Goal: Find specific page/section: Find specific page/section

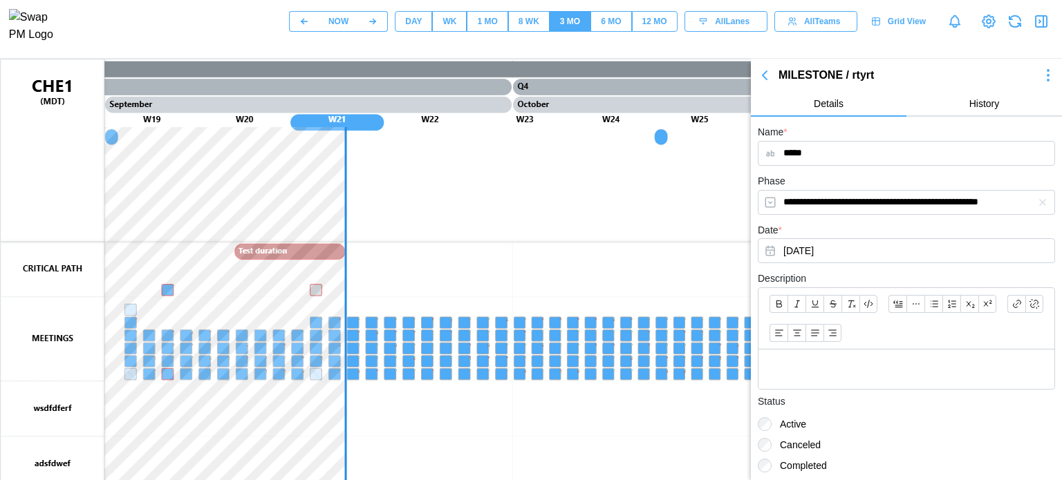
click at [478, 238] on canvas at bounding box center [664, 404] width 1327 height 691
click at [766, 74] on icon "button" at bounding box center [764, 75] width 17 height 17
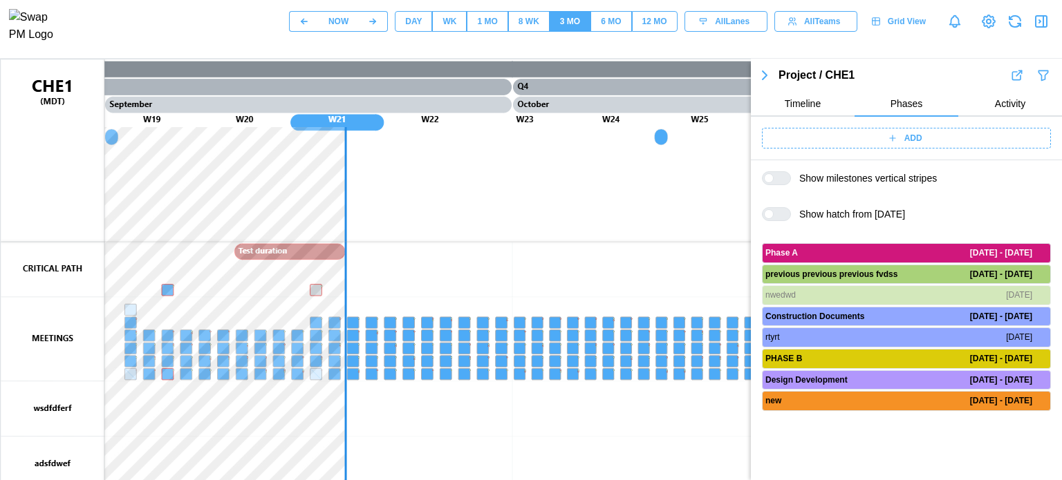
click at [766, 80] on icon "button" at bounding box center [764, 75] width 17 height 17
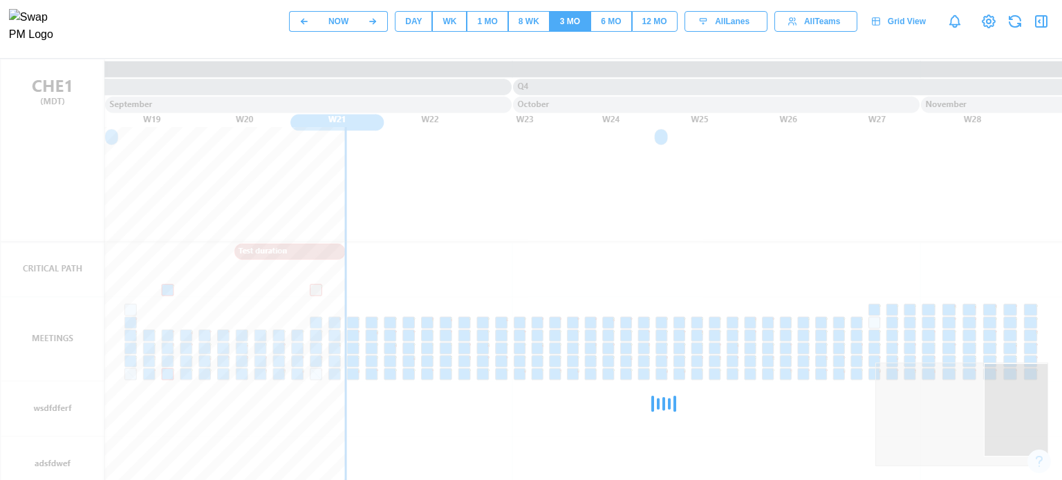
click at [447, 25] on div "WK" at bounding box center [449, 21] width 14 height 13
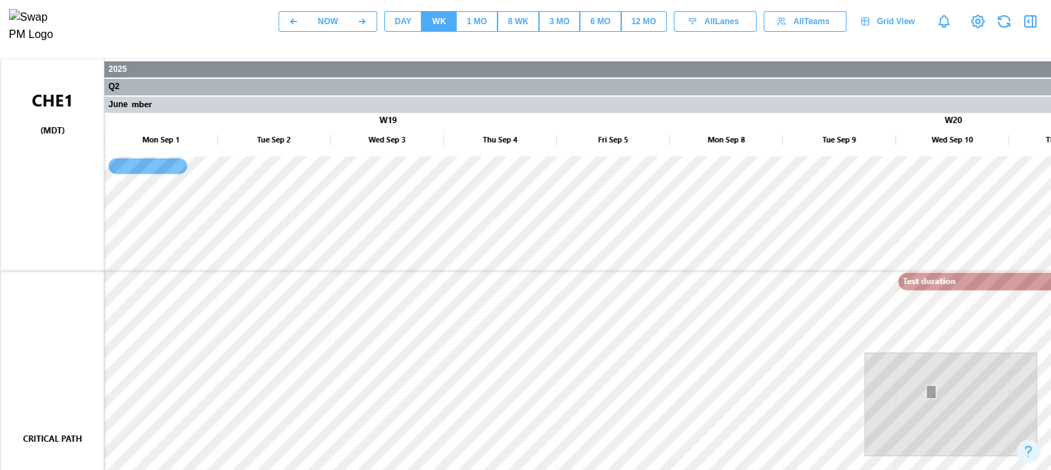
drag, startPoint x: 930, startPoint y: 391, endPoint x: 895, endPoint y: 408, distance: 39.0
click at [912, 399] on div at bounding box center [951, 404] width 173 height 104
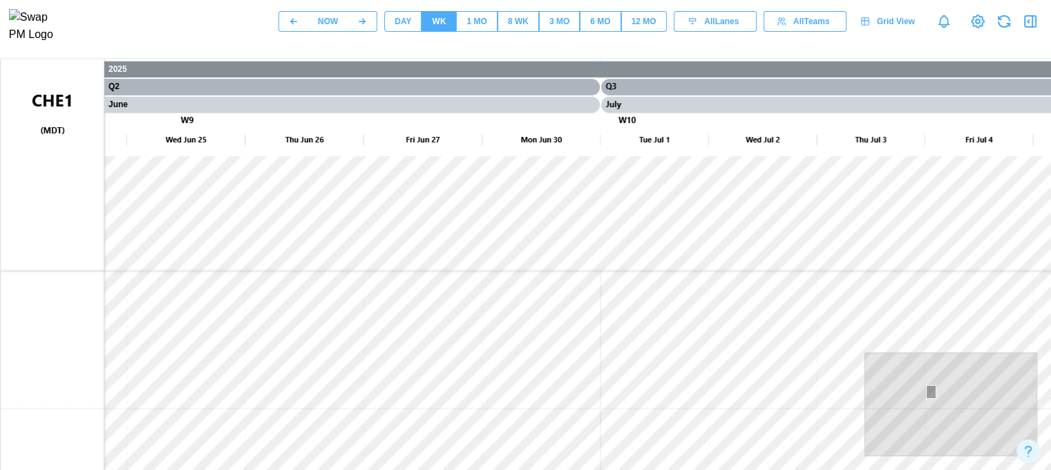
click at [894, 408] on div at bounding box center [951, 404] width 173 height 104
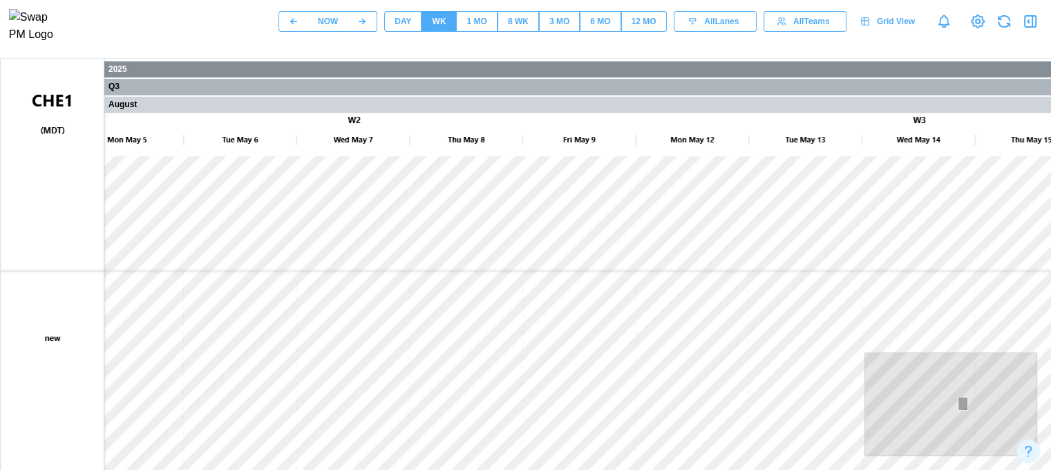
click at [962, 403] on div at bounding box center [951, 404] width 173 height 104
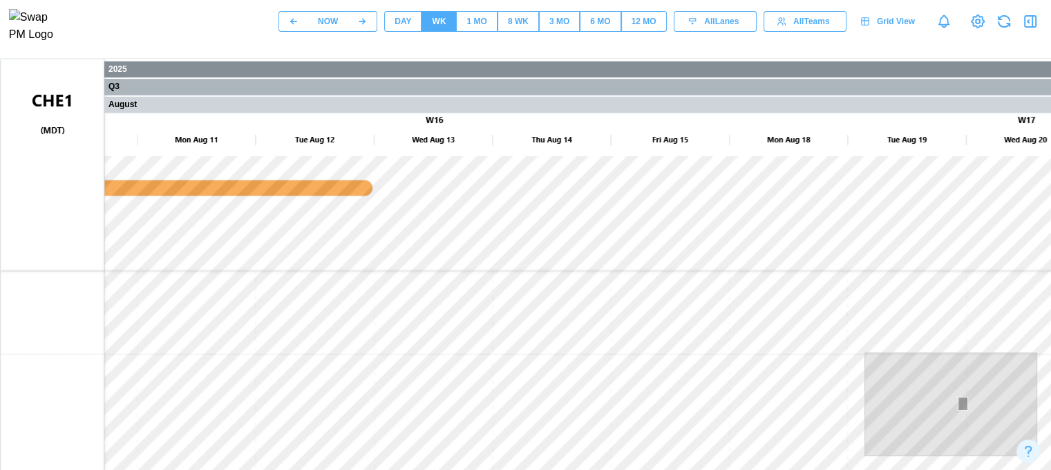
click at [872, 446] on div at bounding box center [951, 404] width 173 height 104
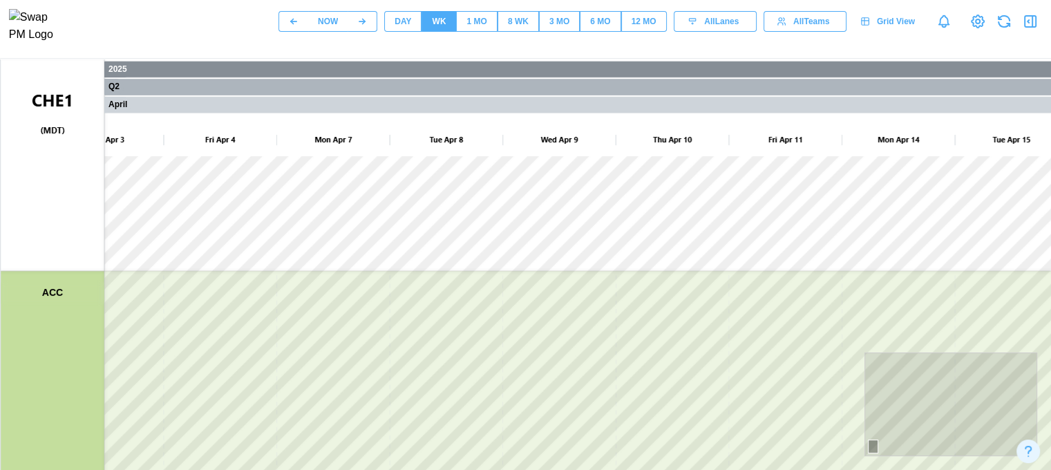
click at [1034, 373] on div at bounding box center [951, 404] width 173 height 104
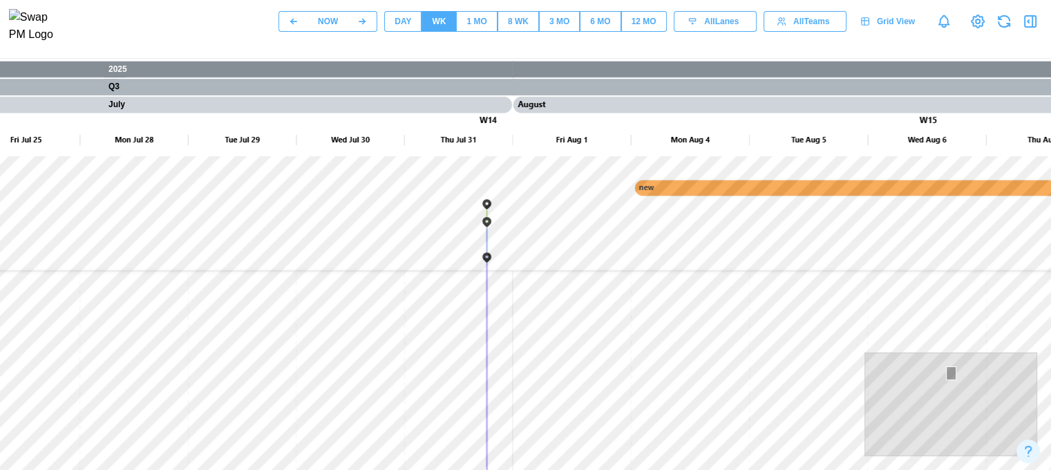
scroll to position [0, 276]
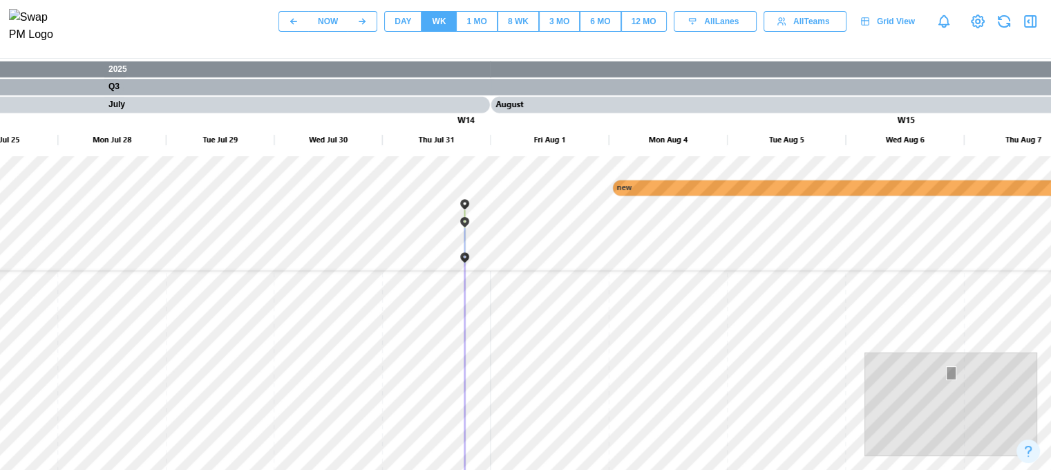
click at [878, 441] on div at bounding box center [951, 404] width 173 height 104
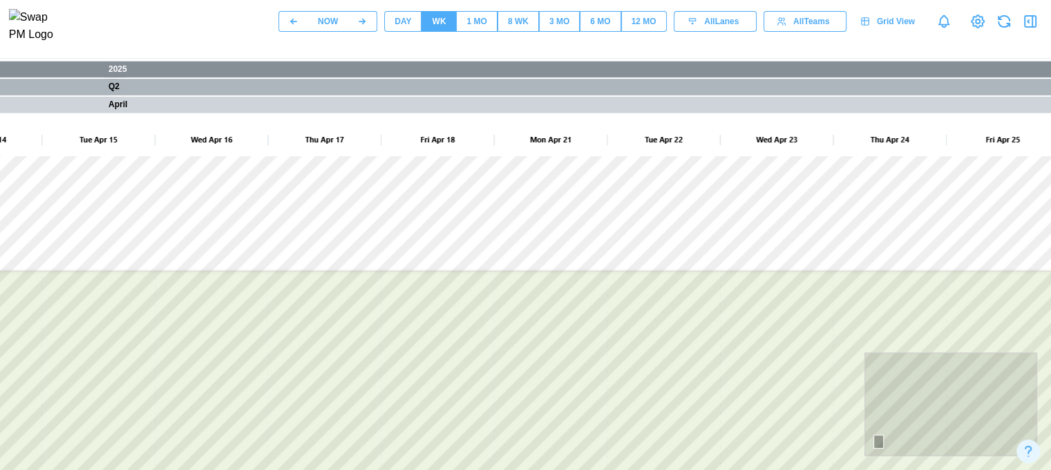
click at [1021, 410] on div at bounding box center [951, 404] width 173 height 104
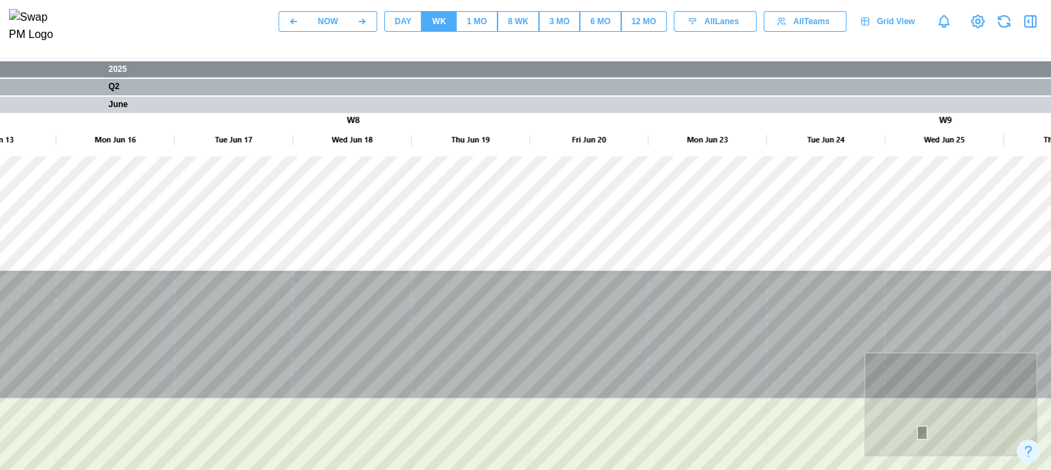
drag, startPoint x: 876, startPoint y: 442, endPoint x: 921, endPoint y: 432, distance: 46.6
click at [921, 432] on div at bounding box center [951, 404] width 173 height 104
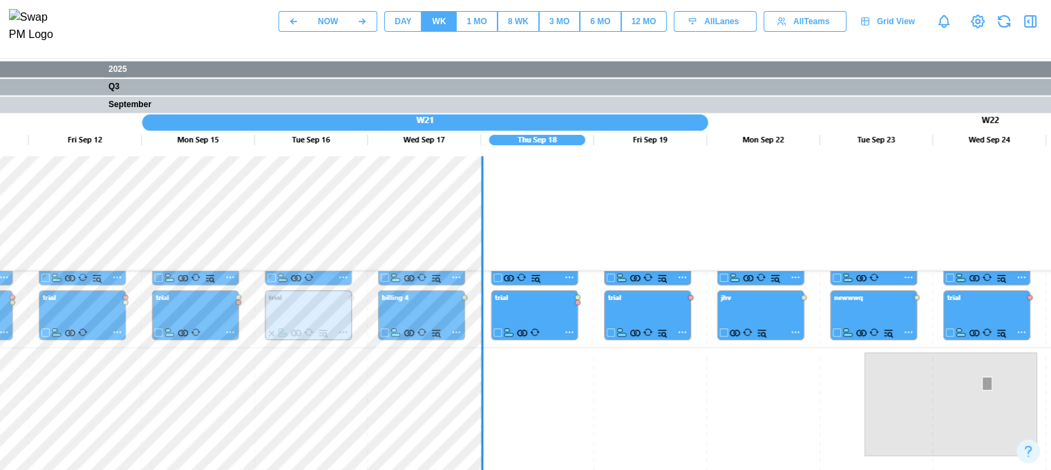
drag, startPoint x: 919, startPoint y: 436, endPoint x: 987, endPoint y: 383, distance: 86.1
click at [987, 383] on div at bounding box center [987, 384] width 10 height 15
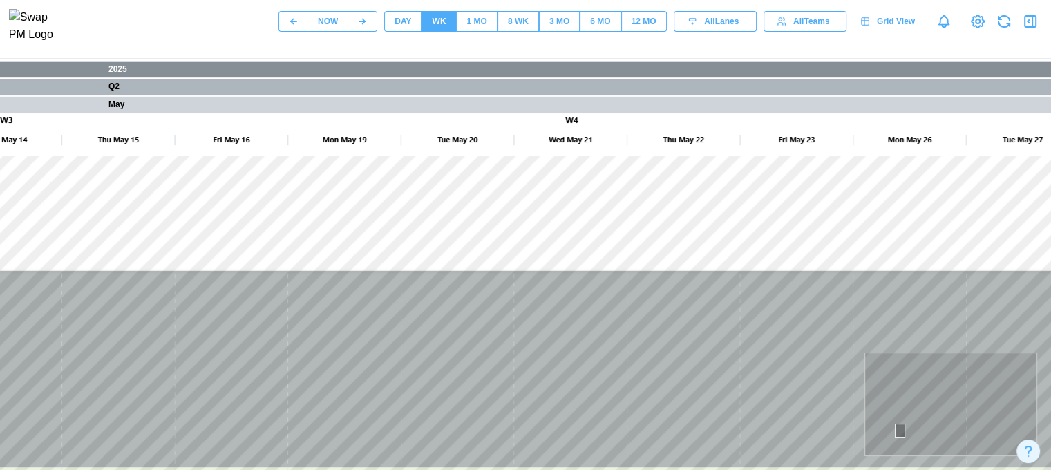
drag, startPoint x: 986, startPoint y: 393, endPoint x: 899, endPoint y: 430, distance: 94.5
click at [899, 430] on div at bounding box center [951, 404] width 173 height 104
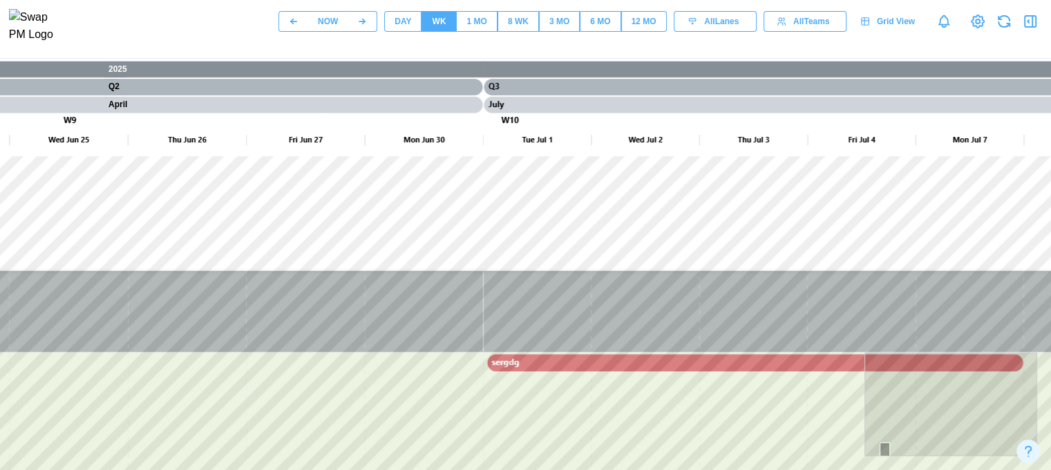
drag, startPoint x: 899, startPoint y: 436, endPoint x: 848, endPoint y: 458, distance: 55.7
click at [775, 457] on body "NOW DAY WK 1 MO 8 WK 3 MO 6 MO 12 MO All Lanes All Teams Grid View ACC 2025 Q2 …" at bounding box center [249, 375] width 1051 height 750
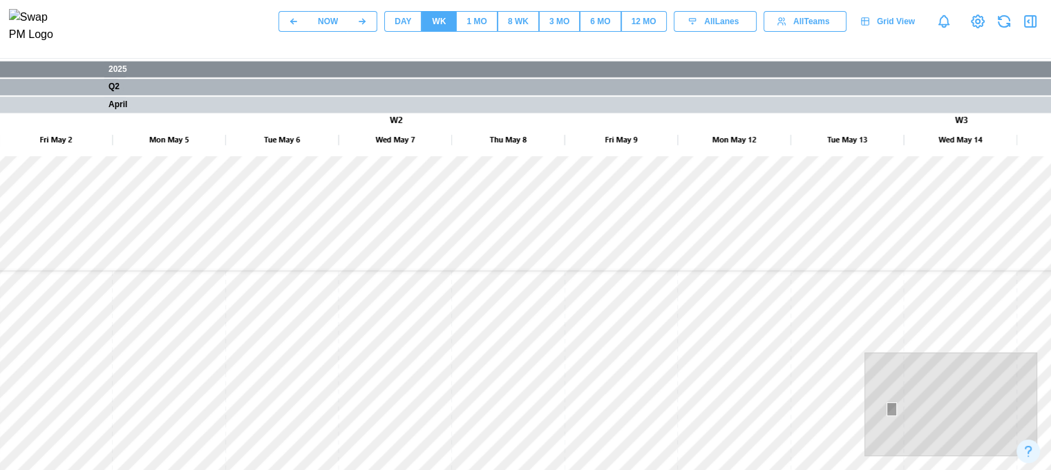
click at [891, 408] on div at bounding box center [892, 409] width 10 height 15
click at [893, 411] on div at bounding box center [892, 409] width 10 height 15
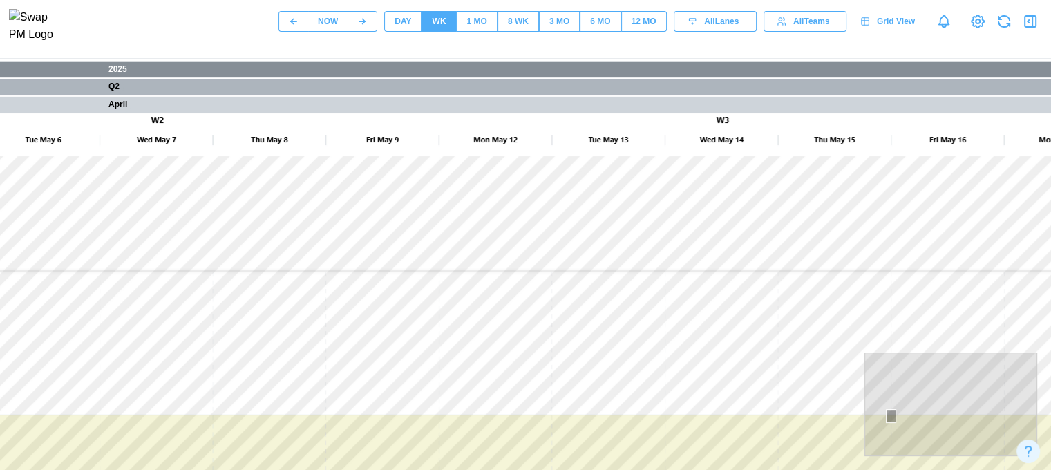
click at [890, 415] on div at bounding box center [891, 416] width 10 height 15
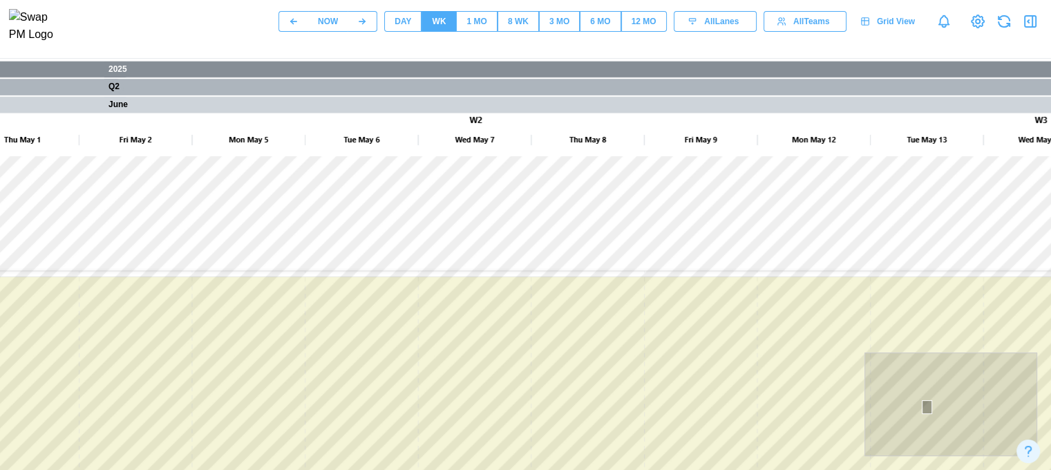
click at [926, 406] on div at bounding box center [951, 404] width 173 height 104
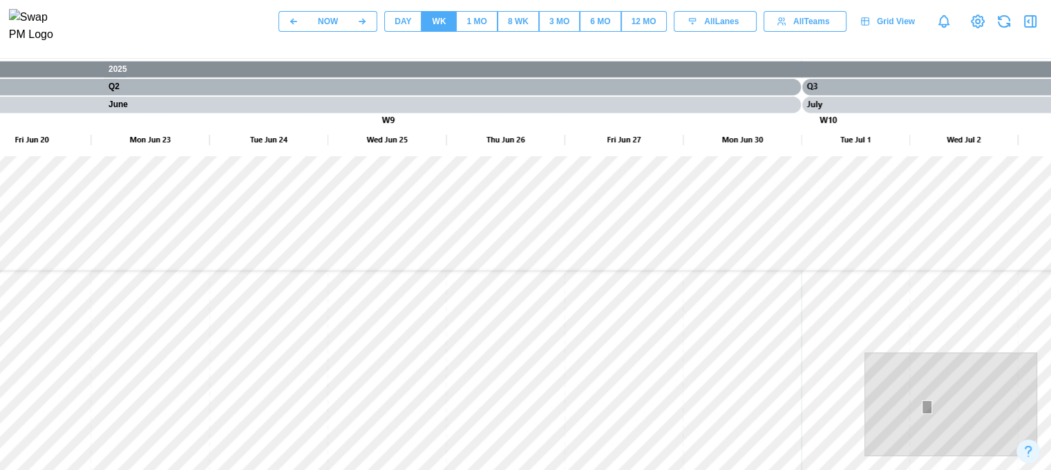
click at [881, 406] on div at bounding box center [951, 404] width 173 height 104
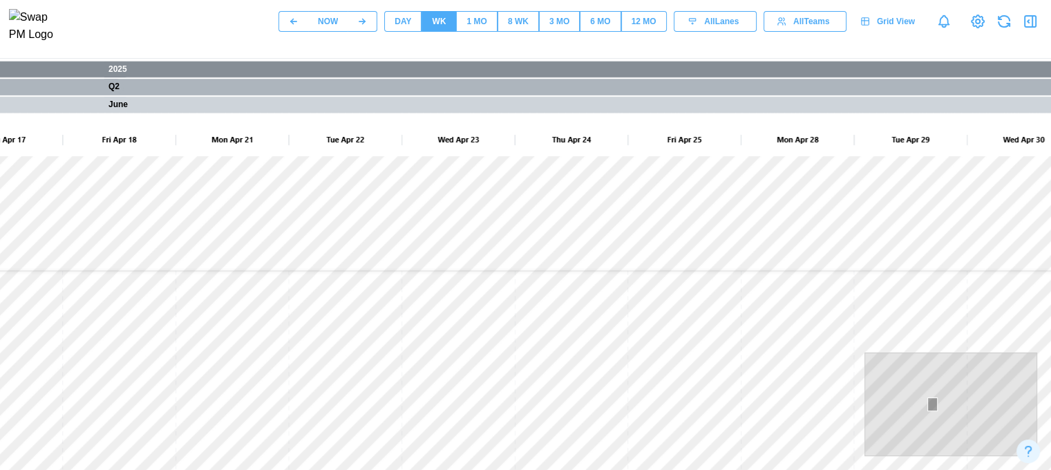
drag, startPoint x: 881, startPoint y: 406, endPoint x: 932, endPoint y: 404, distance: 51.2
click at [932, 404] on div at bounding box center [933, 404] width 10 height 15
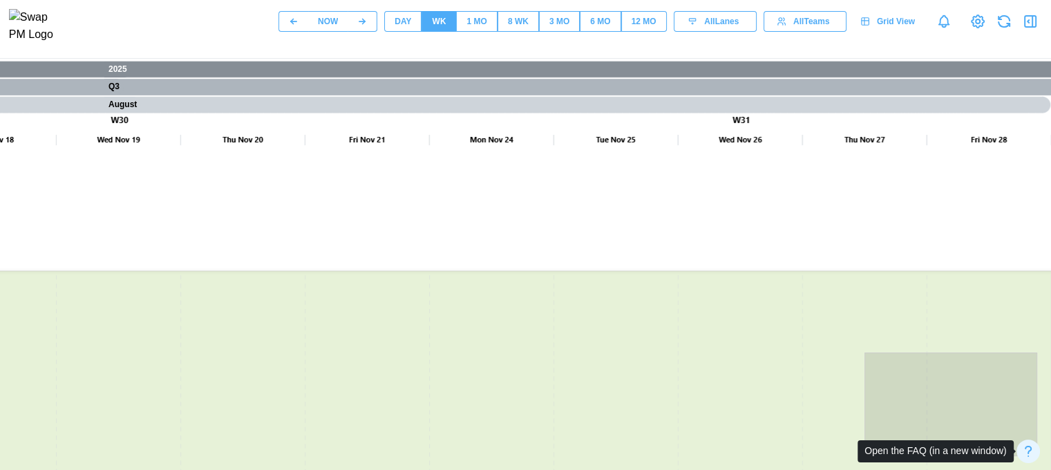
drag, startPoint x: 933, startPoint y: 406, endPoint x: 976, endPoint y: 452, distance: 63.1
click at [976, 452] on div at bounding box center [977, 449] width 10 height 15
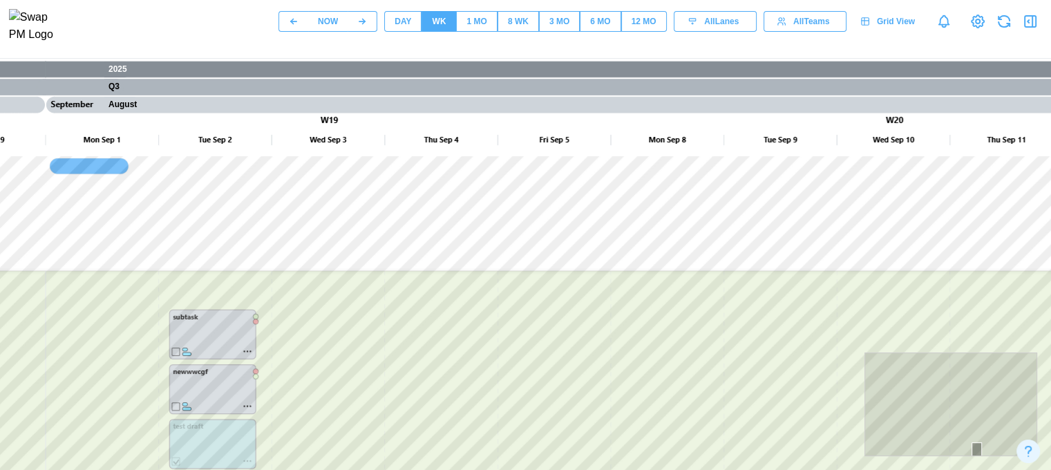
click at [894, 27] on span "Grid View" at bounding box center [896, 21] width 38 height 19
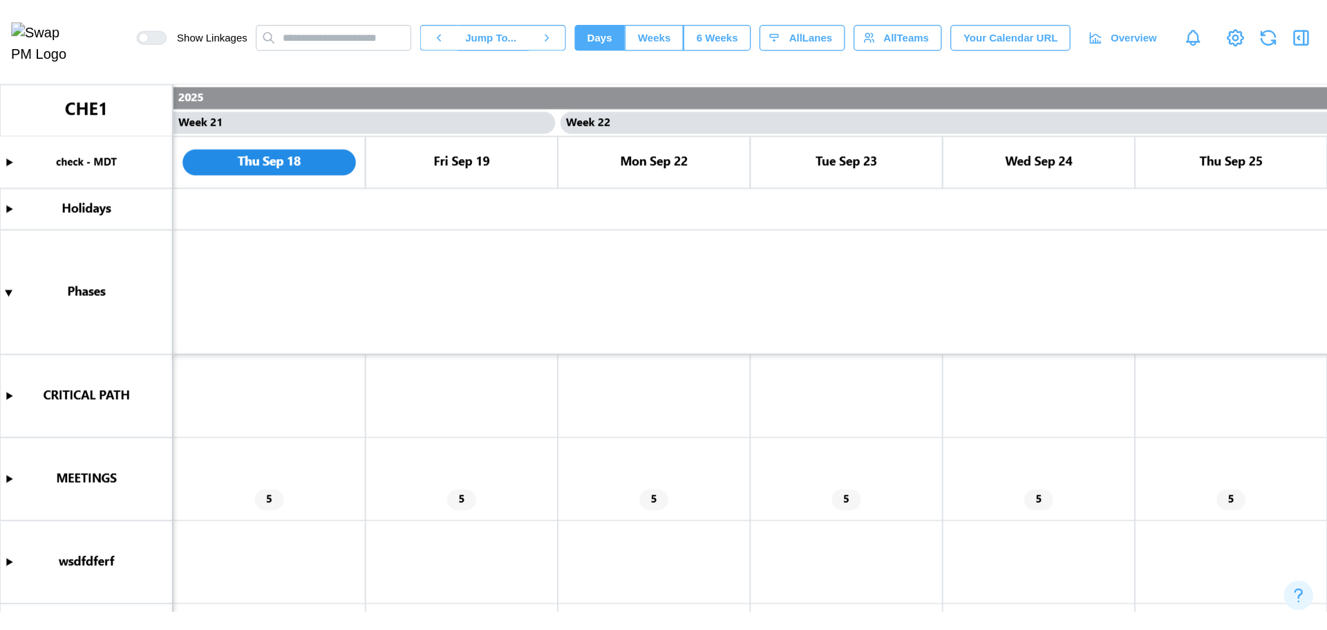
scroll to position [0, 15851]
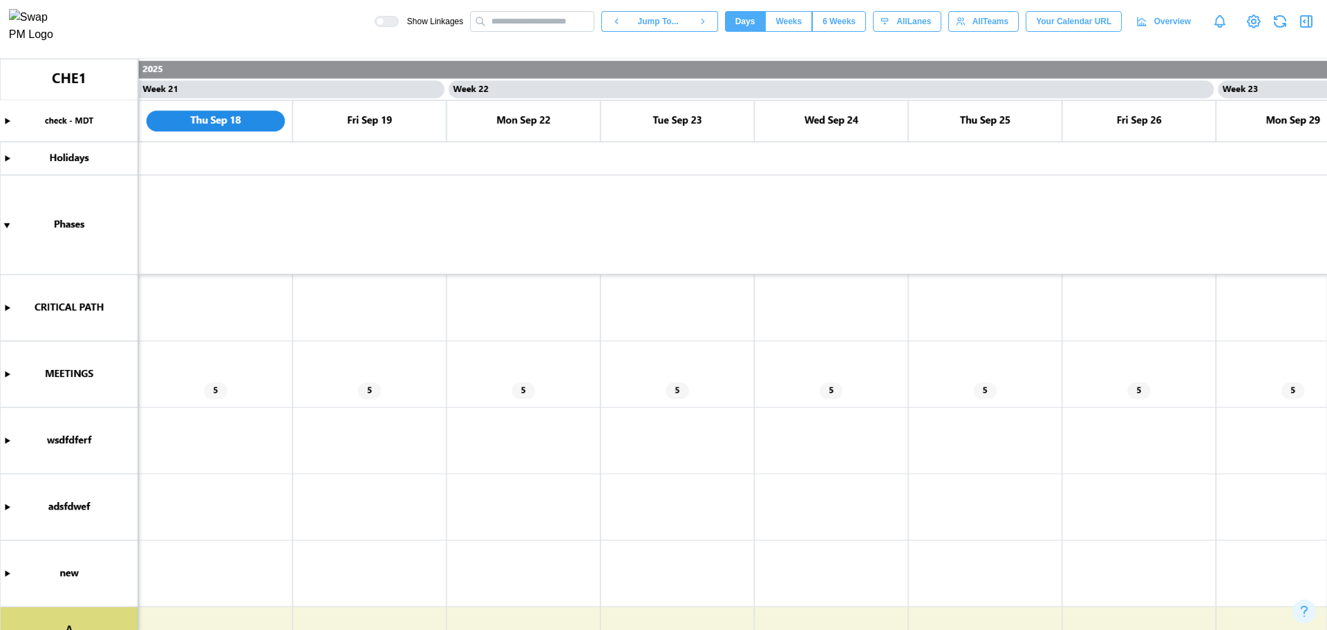
click at [1306, 30] on icon "button" at bounding box center [1306, 21] width 17 height 17
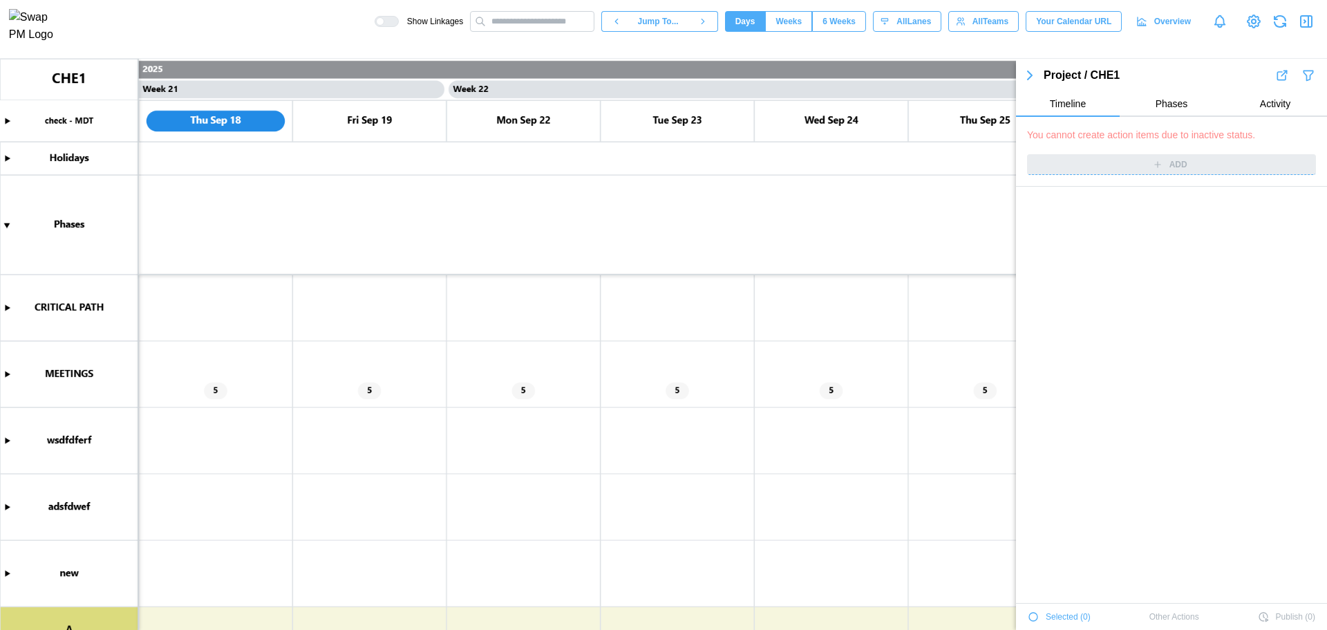
scroll to position [5146, 0]
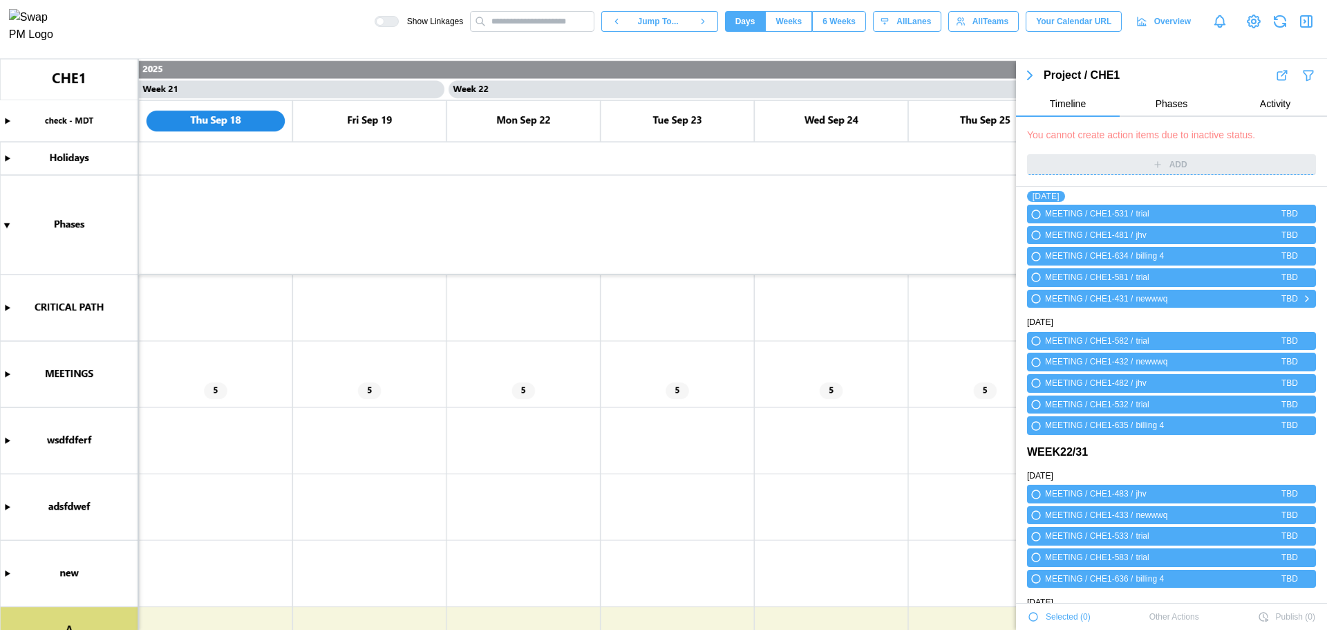
click at [1029, 296] on div "MEETING / CHE1-431 / newwwq TBD" at bounding box center [1171, 299] width 289 height 19
click at [1035, 296] on icon "button" at bounding box center [1036, 298] width 8 height 8
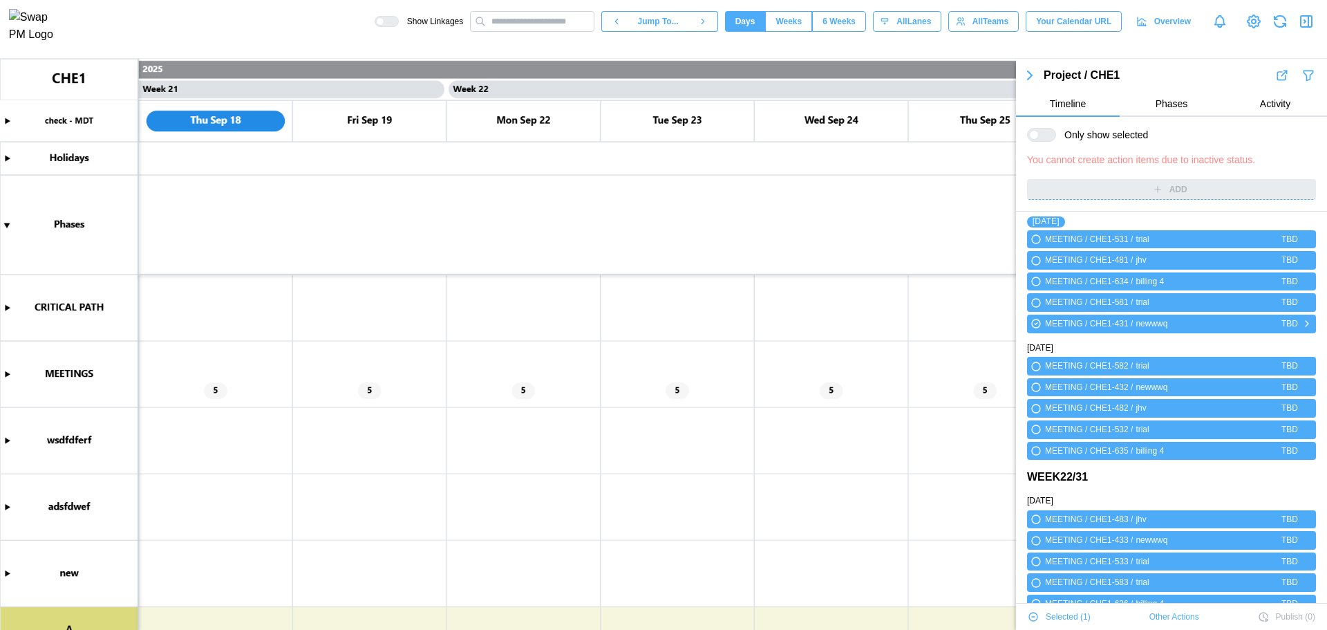
scroll to position [5171, 0]
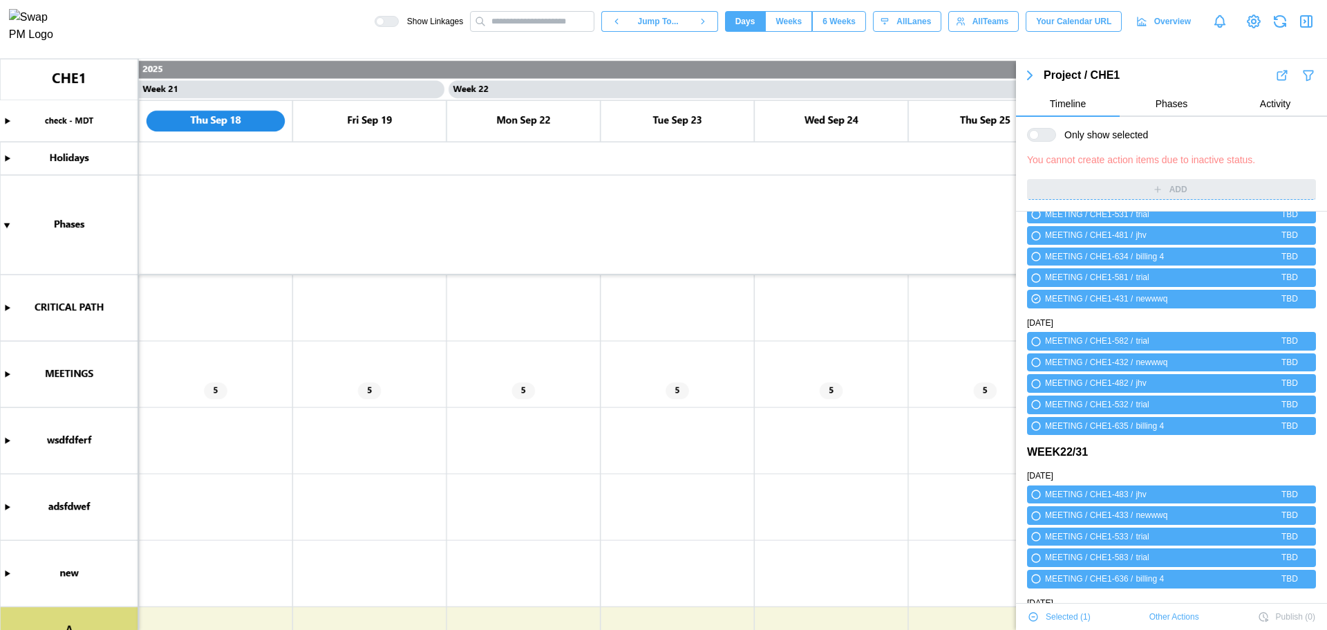
click at [1169, 617] on span "Other Actions" at bounding box center [1174, 616] width 50 height 19
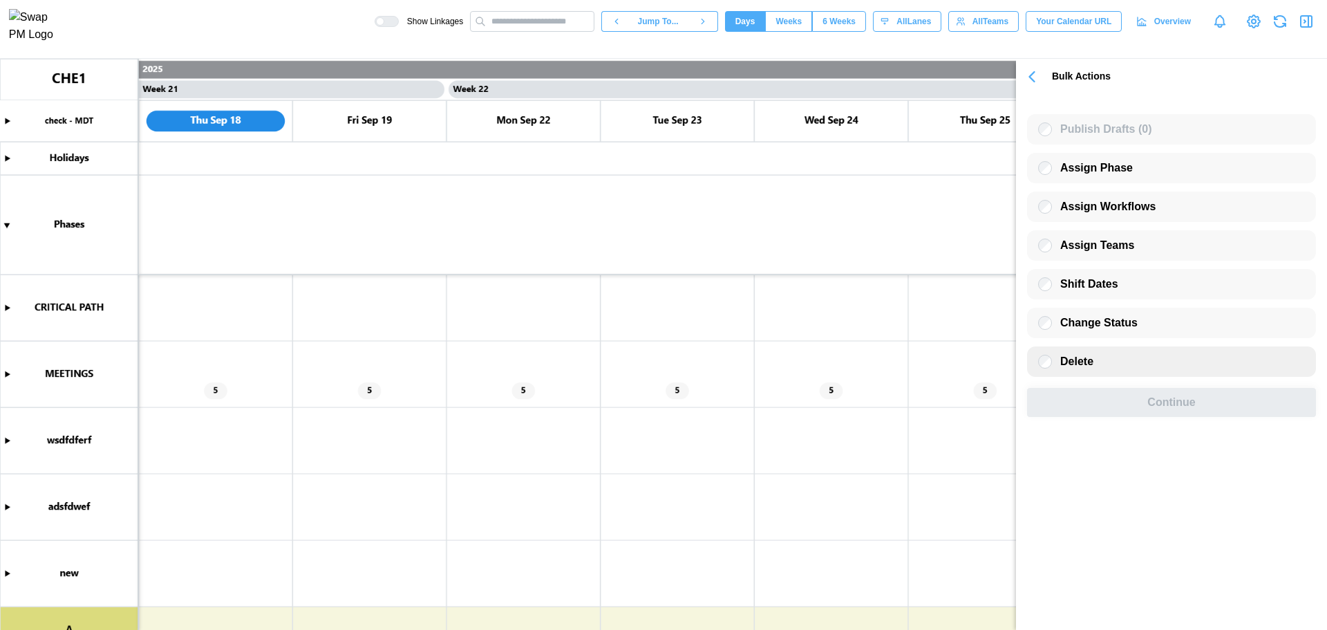
scroll to position [0, 0]
